Goal: Task Accomplishment & Management: Use online tool/utility

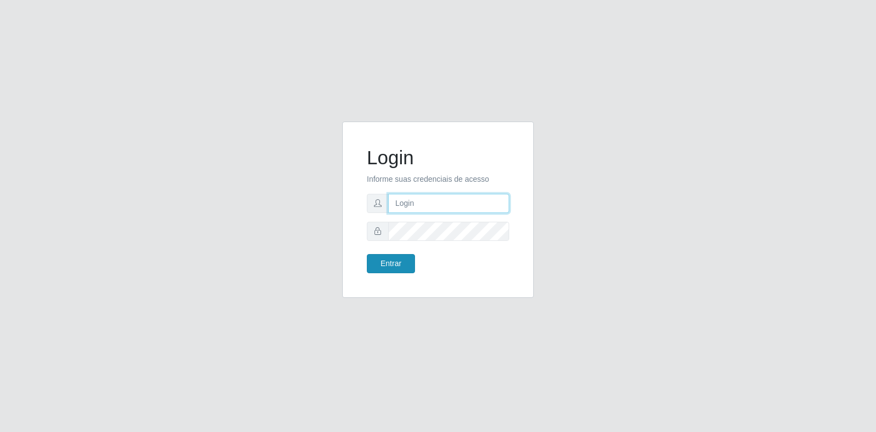
type input "[EMAIL_ADDRESS][PERSON_NAME][DOMAIN_NAME]"
click at [408, 267] on button "Entrar" at bounding box center [391, 263] width 48 height 19
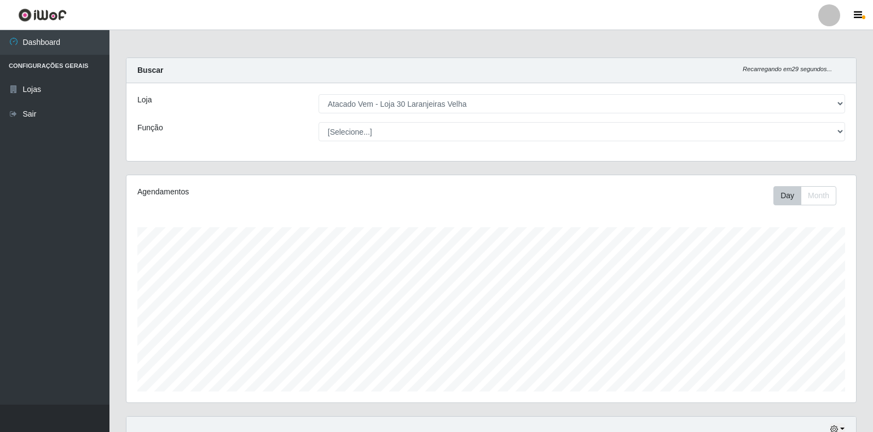
select select "495"
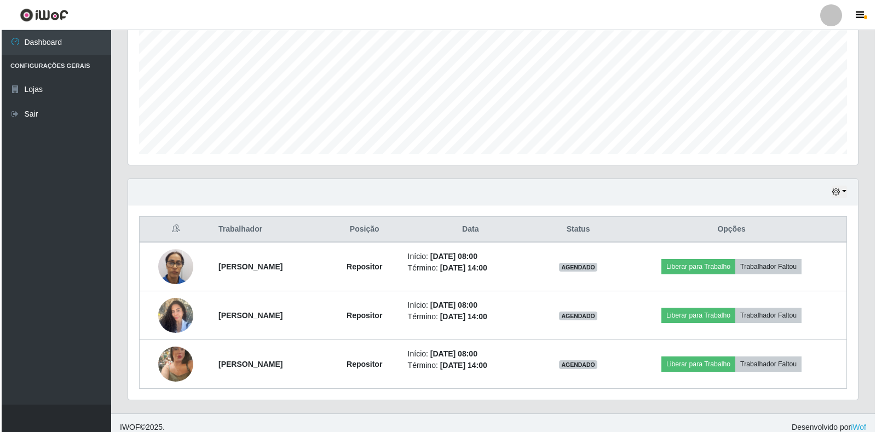
scroll to position [246, 0]
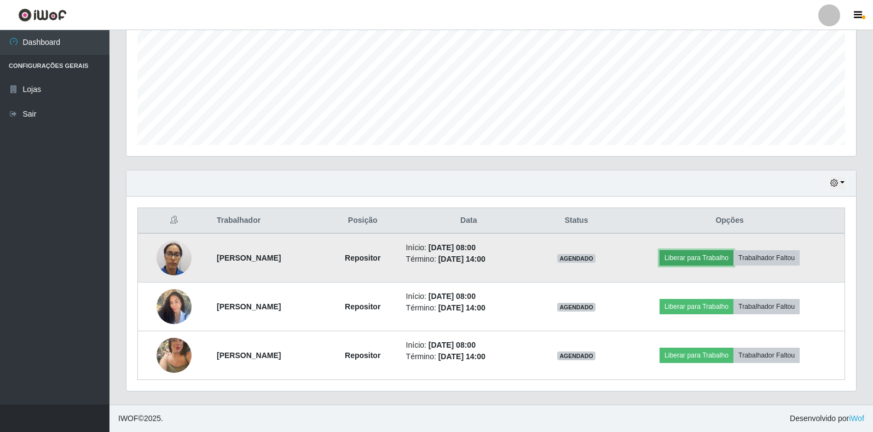
click at [710, 255] on button "Liberar para Trabalho" at bounding box center [696, 257] width 74 height 15
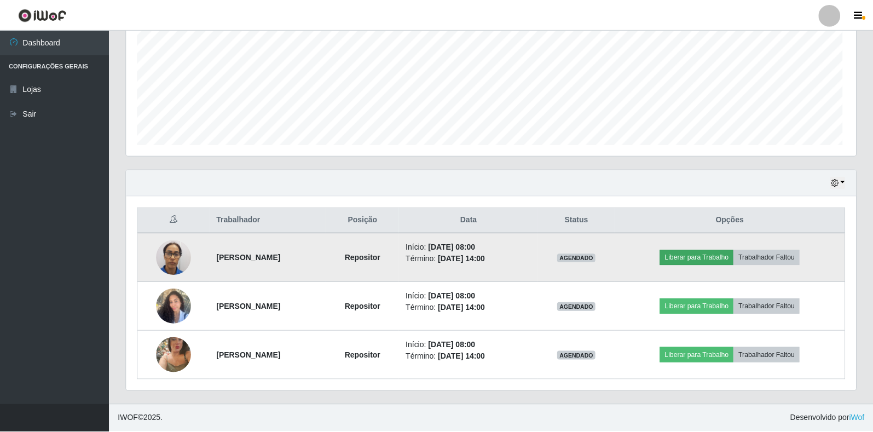
scroll to position [227, 723]
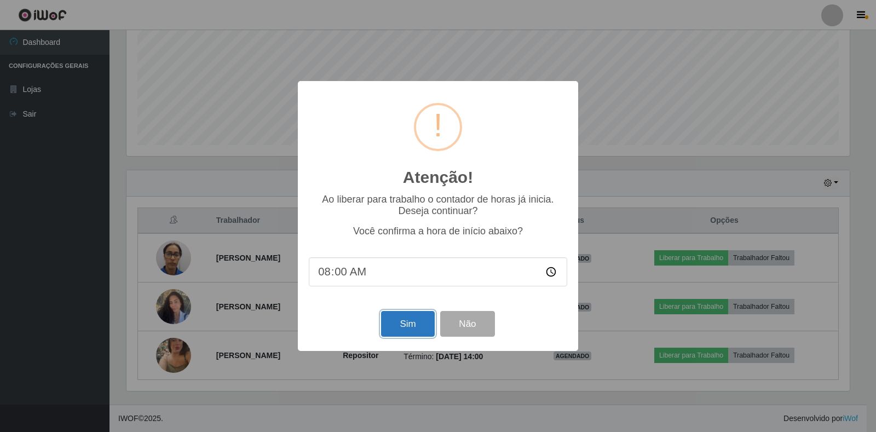
click at [409, 329] on button "Sim" at bounding box center [407, 324] width 53 height 26
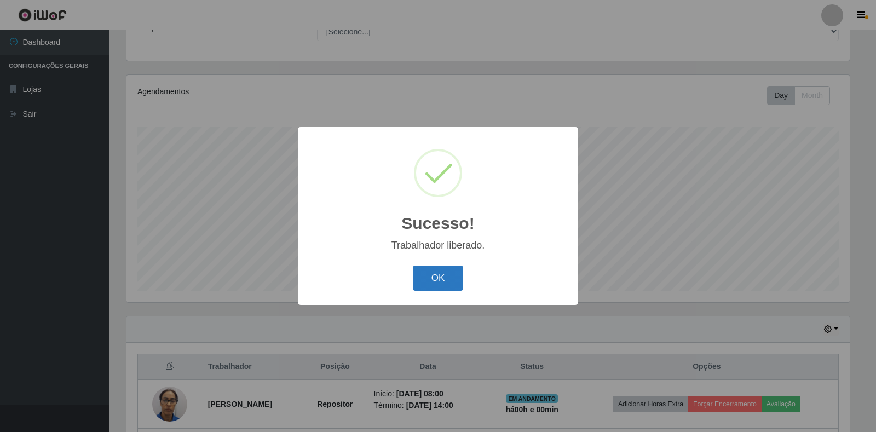
click at [433, 273] on button "OK" at bounding box center [438, 278] width 51 height 26
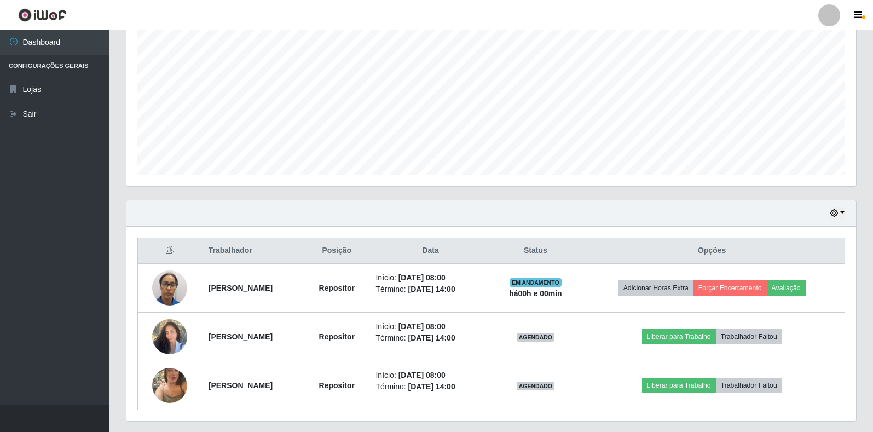
scroll to position [246, 0]
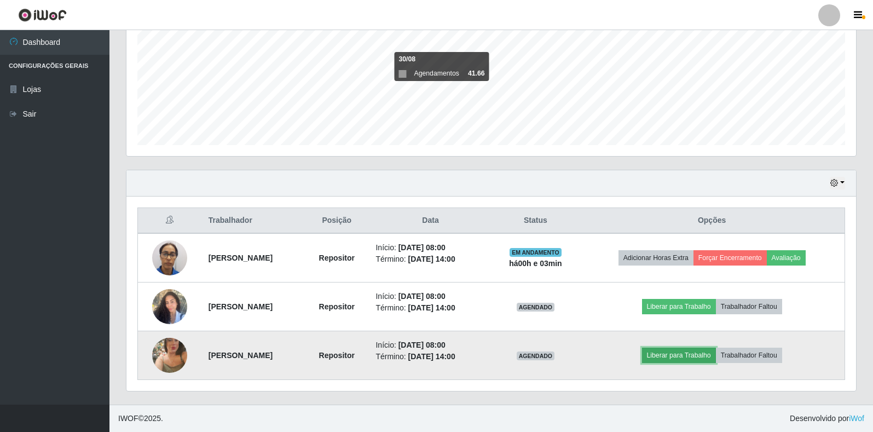
click at [666, 356] on button "Liberar para Trabalho" at bounding box center [679, 355] width 74 height 15
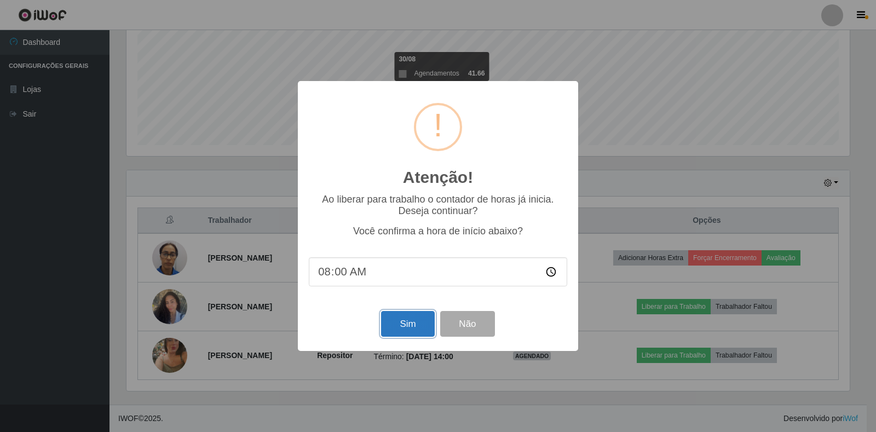
click at [391, 331] on button "Sim" at bounding box center [407, 324] width 53 height 26
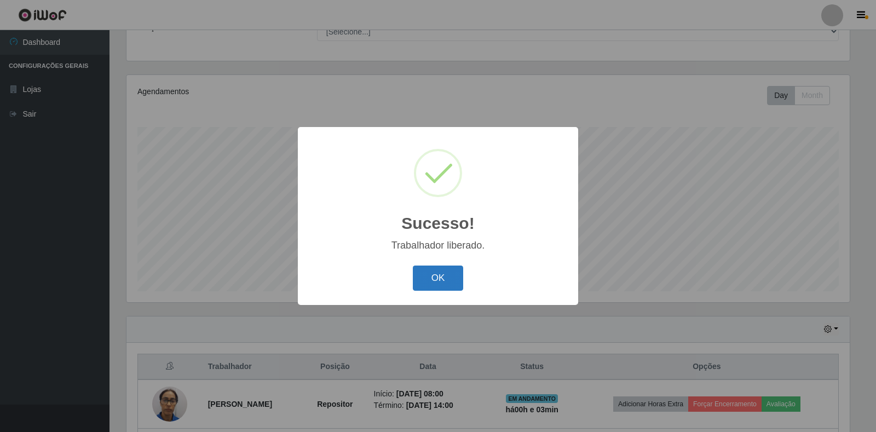
click at [449, 272] on button "OK" at bounding box center [438, 278] width 51 height 26
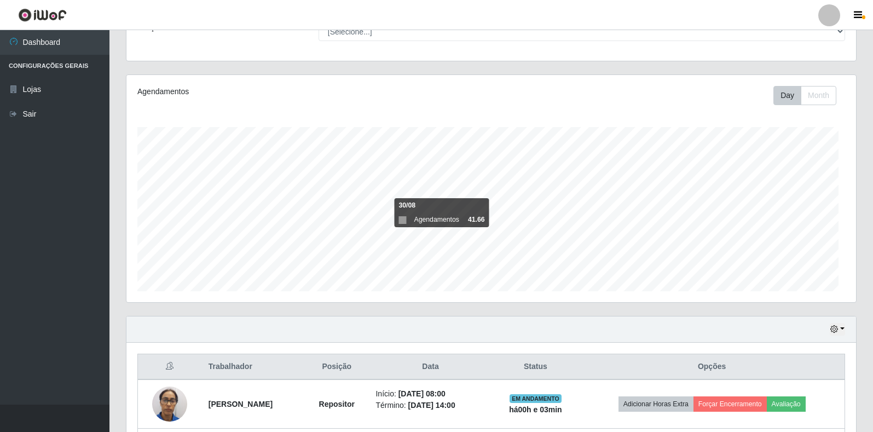
scroll to position [227, 730]
